Goal: Task Accomplishment & Management: Complete application form

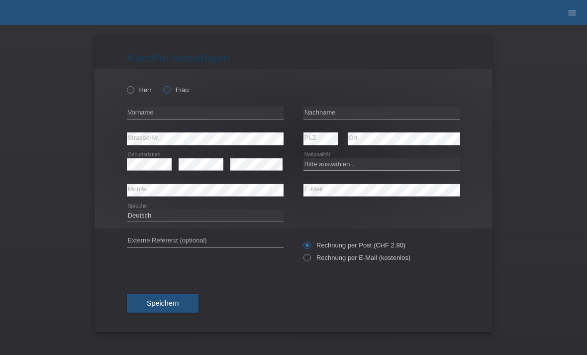
click at [178, 88] on label "Frau" at bounding box center [175, 89] width 25 height 7
click at [170, 88] on input "Frau" at bounding box center [166, 89] width 6 height 6
radio input "true"
click at [215, 114] on input "text" at bounding box center [205, 113] width 157 height 12
type input "[PERSON_NAME]"
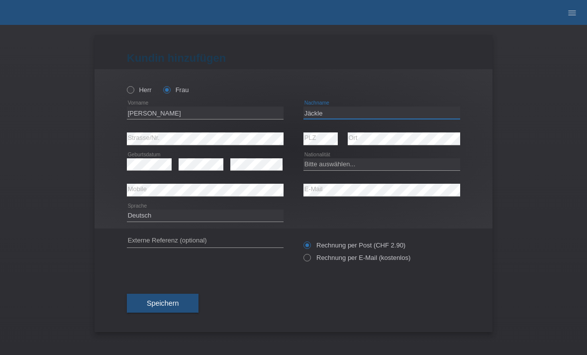
type input "Jäckle"
click at [326, 163] on select "Bitte auswählen... Schweiz Deutschland Liechtenstein Österreich ------------ Af…" at bounding box center [382, 164] width 157 height 12
select select "DE"
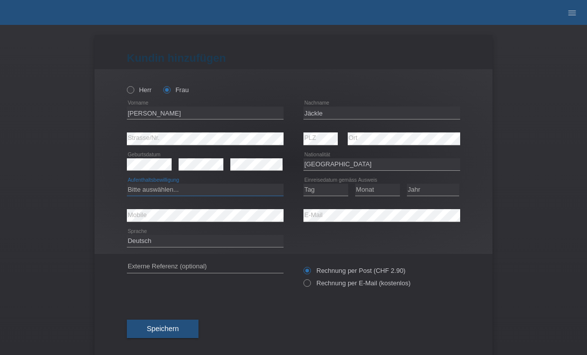
click at [182, 185] on select "Bitte auswählen... C B B - Flüchtlingsstatus Andere" at bounding box center [205, 190] width 157 height 12
select select "C"
click at [321, 195] on select "Tag 01 02 03 04 05 06 07 08 09 10 11" at bounding box center [326, 190] width 45 height 12
select select "28"
click at [371, 187] on select "Monat 01 02 03 04 05 06 07 08 09 10 11" at bounding box center [377, 190] width 45 height 12
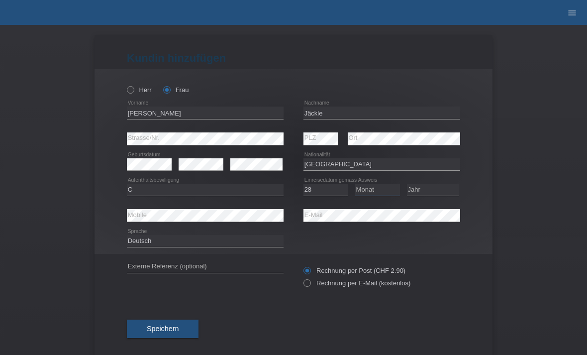
select select "04"
click at [421, 190] on select "Jahr 2025 2024 2023 2022 2021 2020 2019 2018 2017 2016 2015 2014 2013 2012 2011…" at bounding box center [433, 190] width 52 height 12
select select "2020"
click at [219, 207] on div "error Mobile" at bounding box center [205, 216] width 157 height 26
click at [217, 207] on div "error Mobile" at bounding box center [205, 216] width 157 height 26
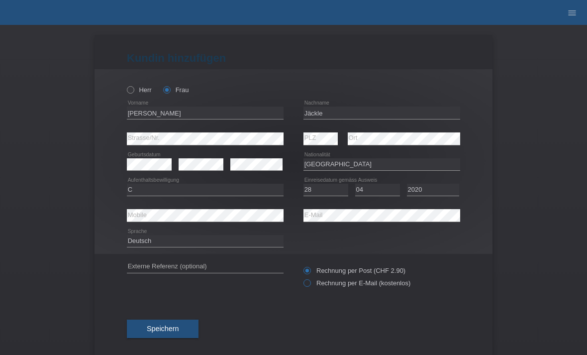
click at [311, 287] on label "Rechnung per E-Mail (kostenlos)" at bounding box center [357, 282] width 107 height 7
click at [310, 289] on input "Rechnung per E-Mail (kostenlos)" at bounding box center [307, 285] width 6 height 12
radio input "true"
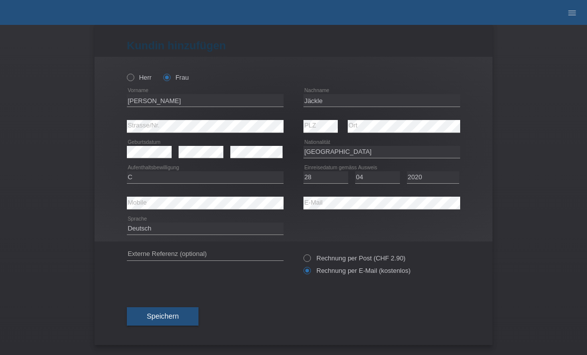
scroll to position [16, 0]
click at [177, 317] on span "Speichern" at bounding box center [163, 316] width 32 height 8
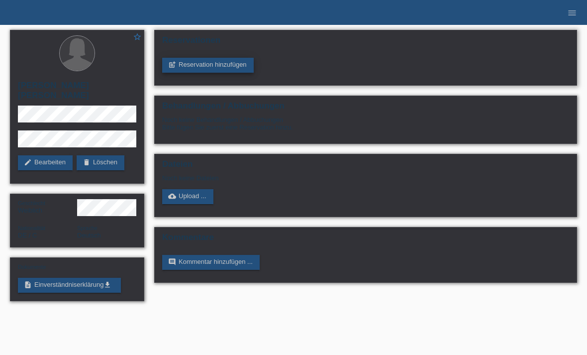
click at [227, 61] on link "post_add Reservation hinzufügen" at bounding box center [208, 65] width 92 height 15
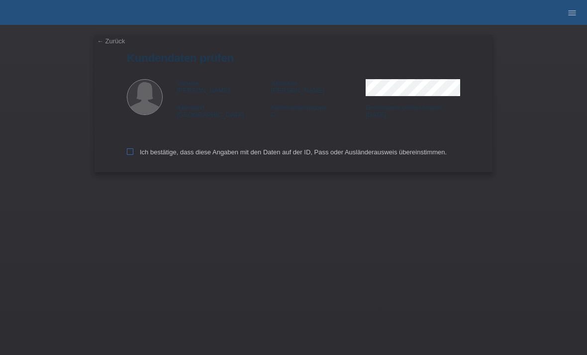
click at [131, 155] on input "Ich bestätige, dass diese Angaben mit den Daten auf der ID, Pass oder Ausländer…" at bounding box center [130, 151] width 6 height 6
checkbox input "true"
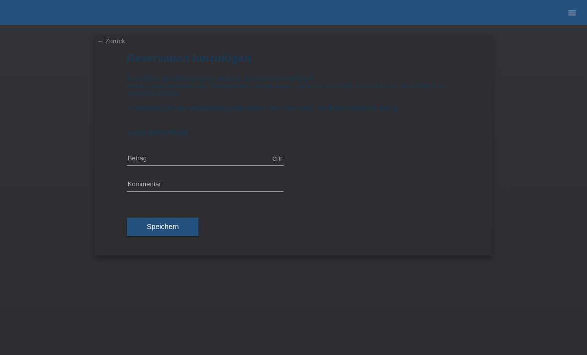
click at [108, 39] on link "← Zurück" at bounding box center [111, 40] width 28 height 7
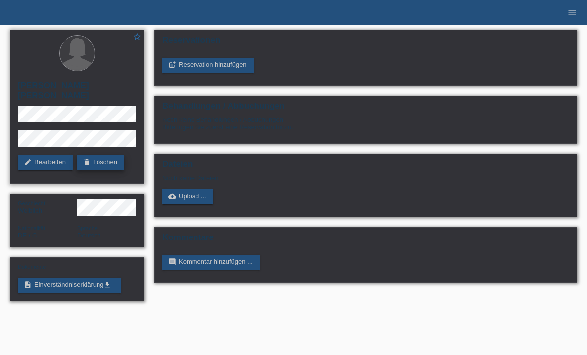
click at [115, 158] on link "delete Löschen" at bounding box center [101, 162] width 48 height 15
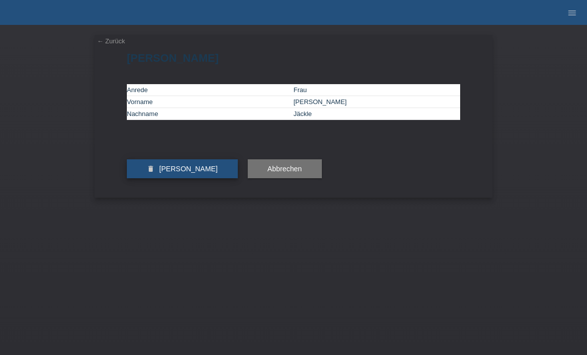
click at [162, 178] on button "delete Kundin löschen" at bounding box center [182, 168] width 111 height 19
